Goal: Find contact information: Find contact information

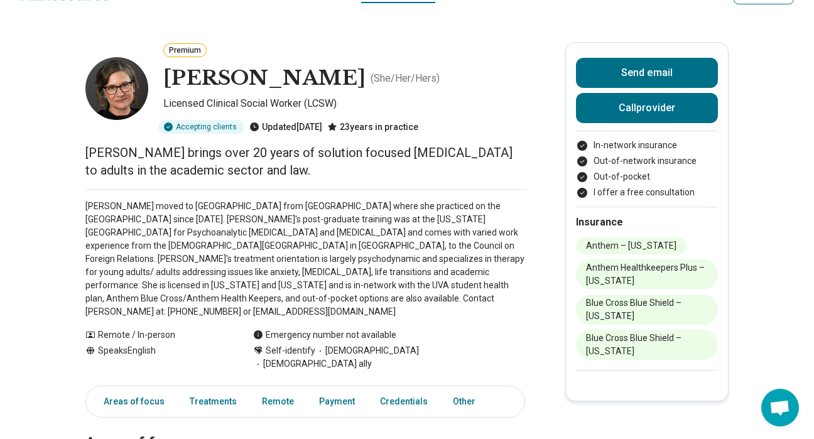
scroll to position [32, 0]
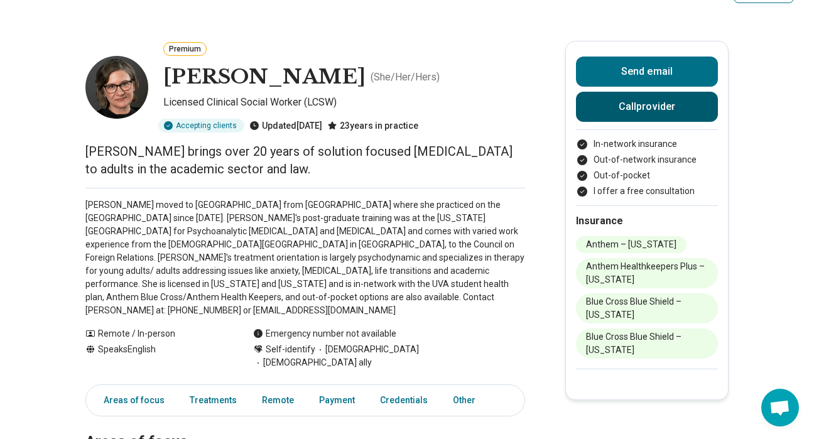
click at [597, 109] on button "Call provider" at bounding box center [647, 107] width 142 height 30
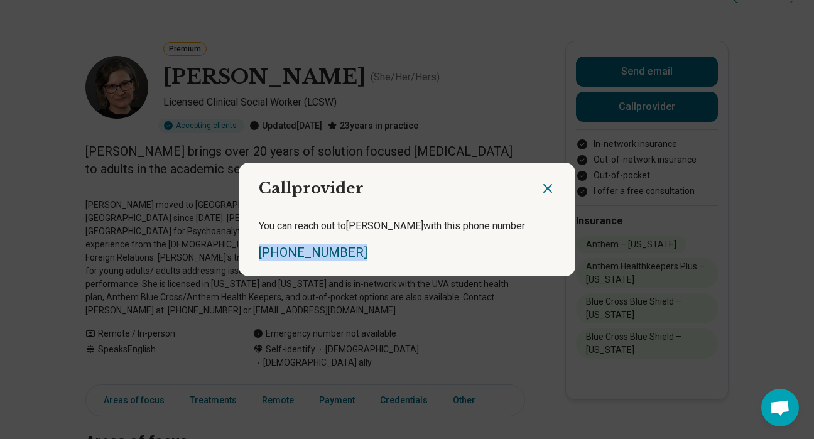
drag, startPoint x: 352, startPoint y: 254, endPoint x: 259, endPoint y: 253, distance: 92.3
click at [259, 253] on div "(434) 989-6180" at bounding box center [407, 253] width 296 height 18
copy link "(434) 989-6180"
click at [547, 188] on icon "Close dialog" at bounding box center [548, 189] width 8 height 8
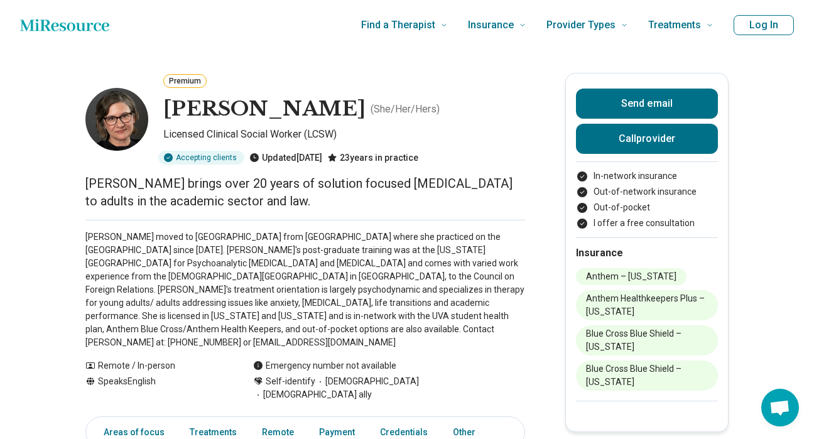
scroll to position [0, 0]
click at [633, 107] on button "Send email" at bounding box center [647, 104] width 142 height 30
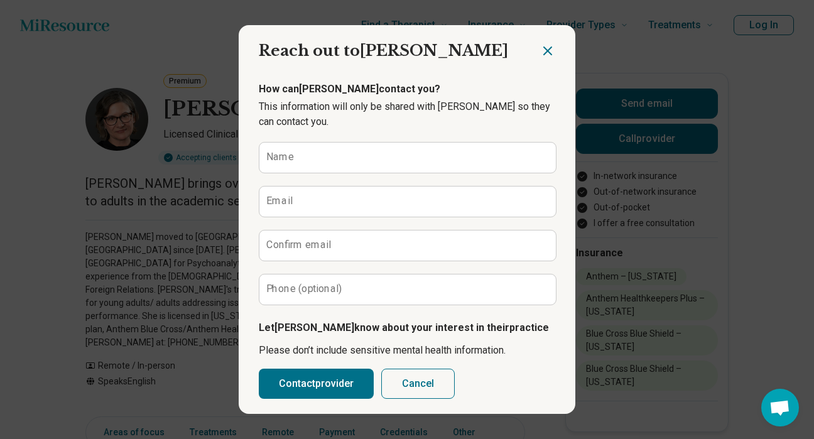
click at [546, 49] on icon "Close dialog" at bounding box center [548, 51] width 8 height 8
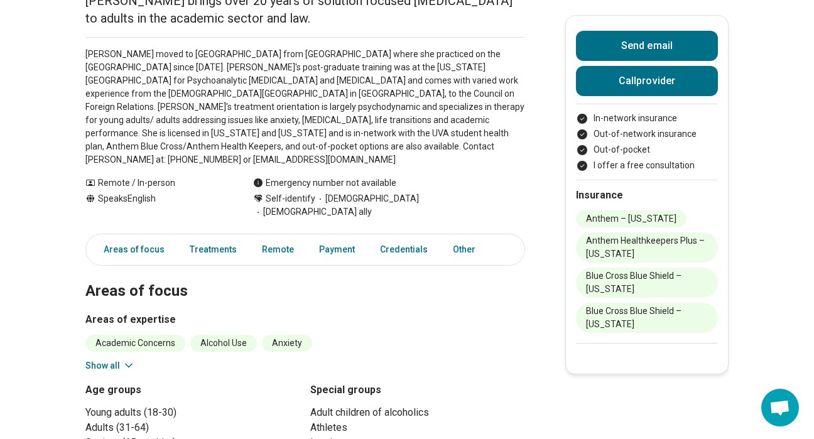
scroll to position [185, 0]
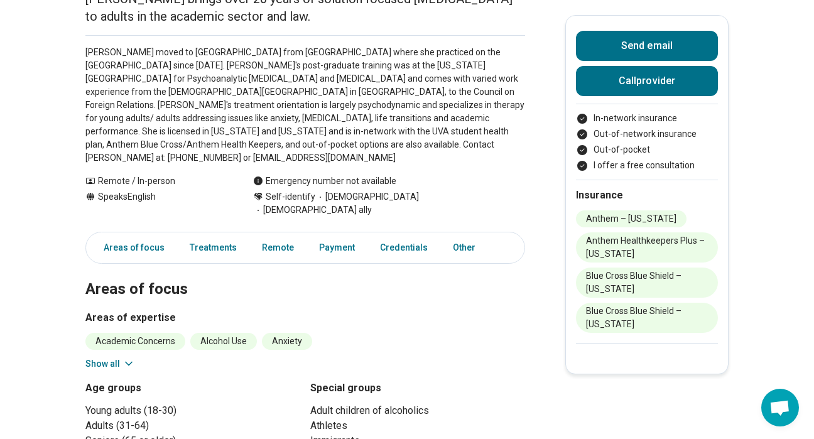
click at [126, 357] on icon at bounding box center [128, 363] width 13 height 13
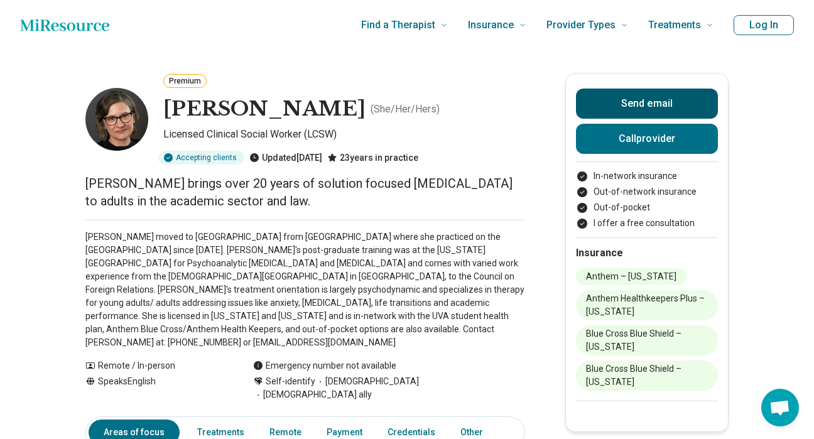
scroll to position [0, 0]
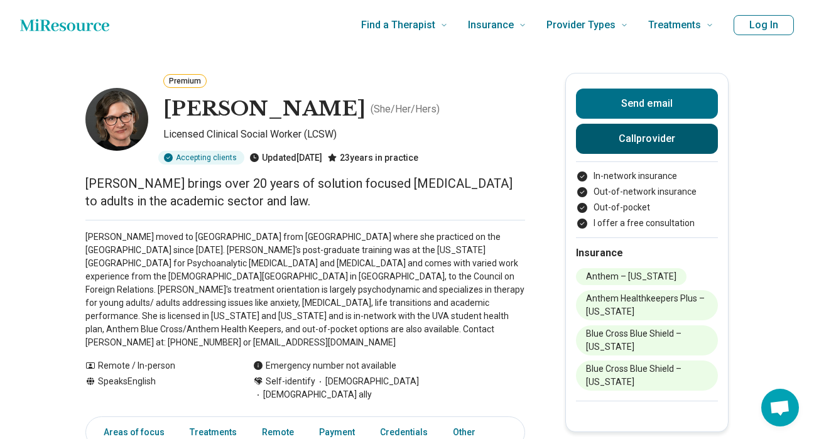
click at [632, 144] on button "Call provider" at bounding box center [647, 139] width 142 height 30
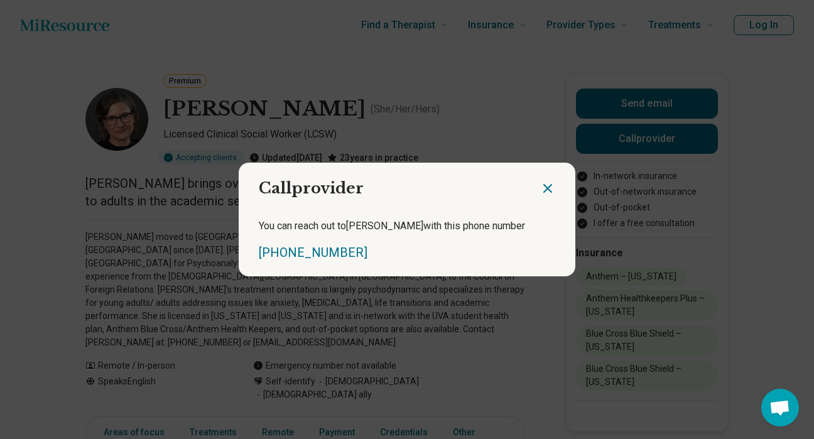
click at [546, 191] on icon "Close dialog" at bounding box center [547, 188] width 15 height 15
